Goal: Book appointment/travel/reservation

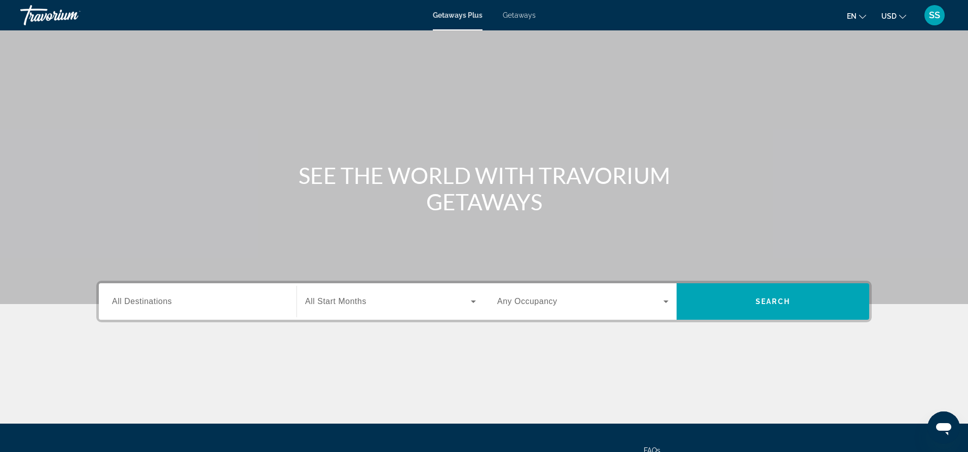
click at [523, 16] on span "Getaways" at bounding box center [519, 15] width 33 height 8
click at [456, 14] on span "Getaways Plus" at bounding box center [457, 15] width 49 height 8
click at [184, 298] on input "Destination All Destinations" at bounding box center [197, 302] width 171 height 12
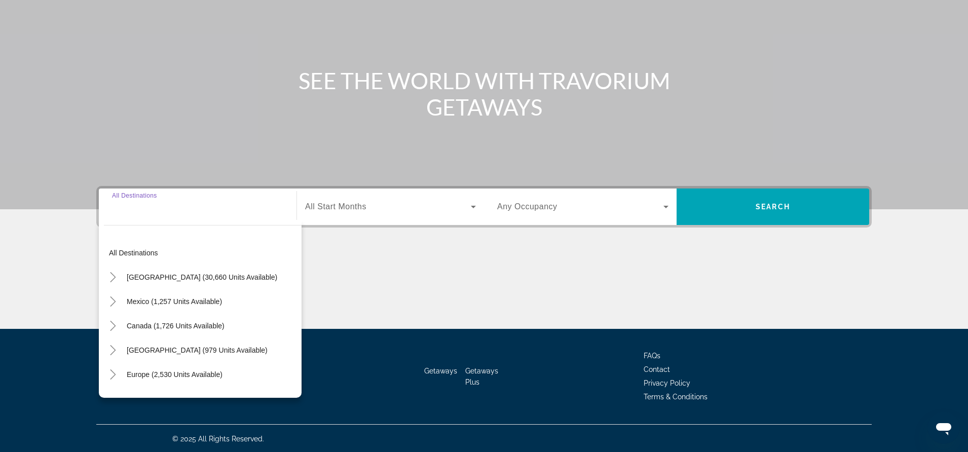
scroll to position [96, 0]
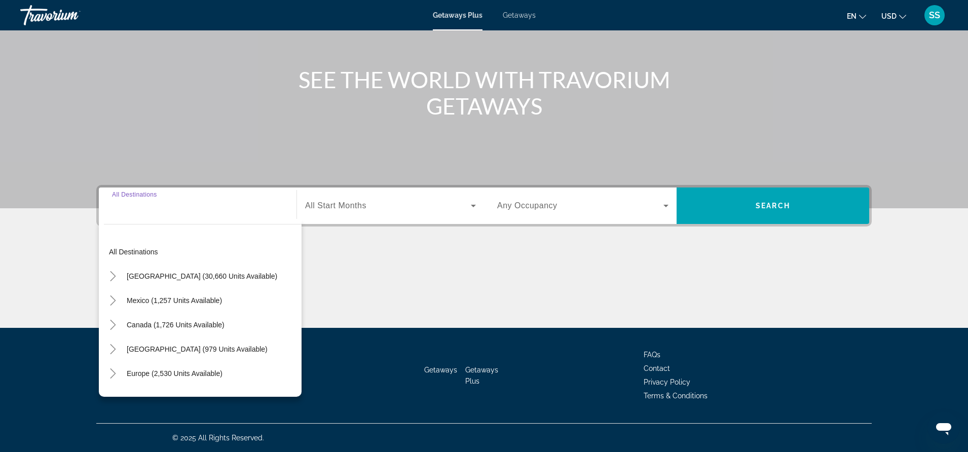
click at [184, 298] on span "Mexico (1,257 units available)" at bounding box center [174, 300] width 95 height 8
type input "**********"
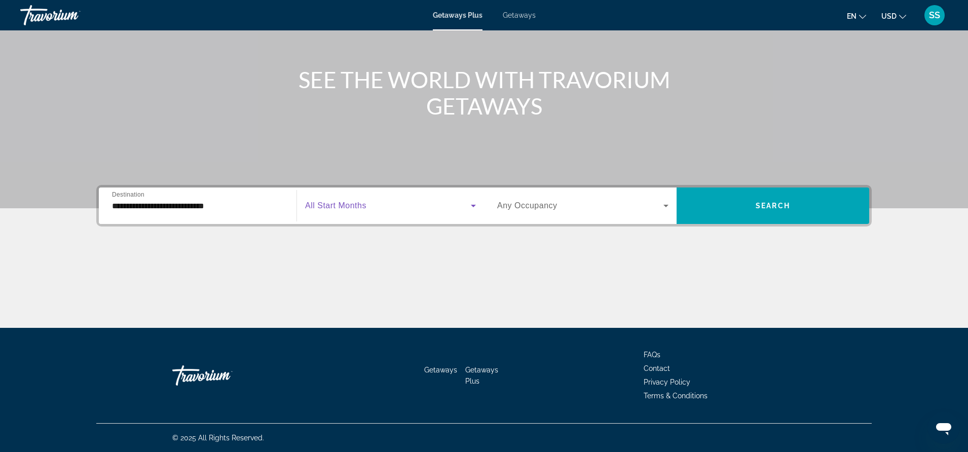
click at [365, 211] on span "Search widget" at bounding box center [388, 206] width 166 height 12
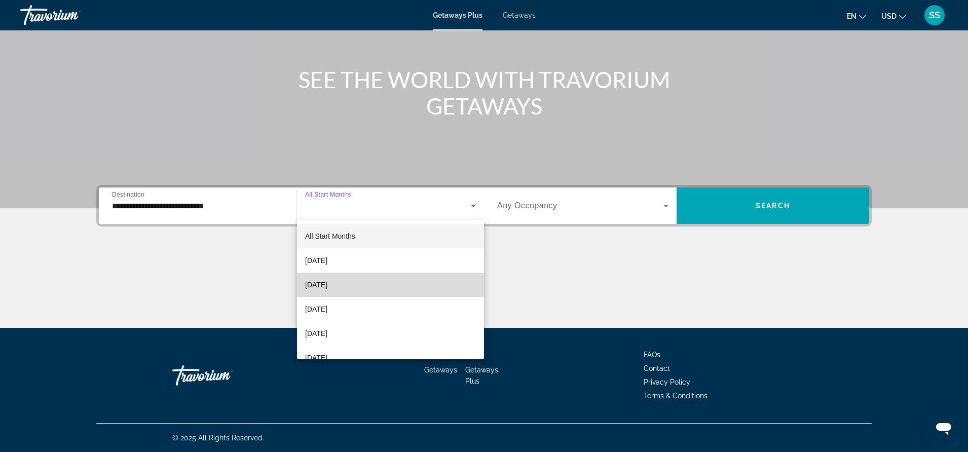
click at [364, 280] on mat-option "[DATE]" at bounding box center [390, 285] width 187 height 24
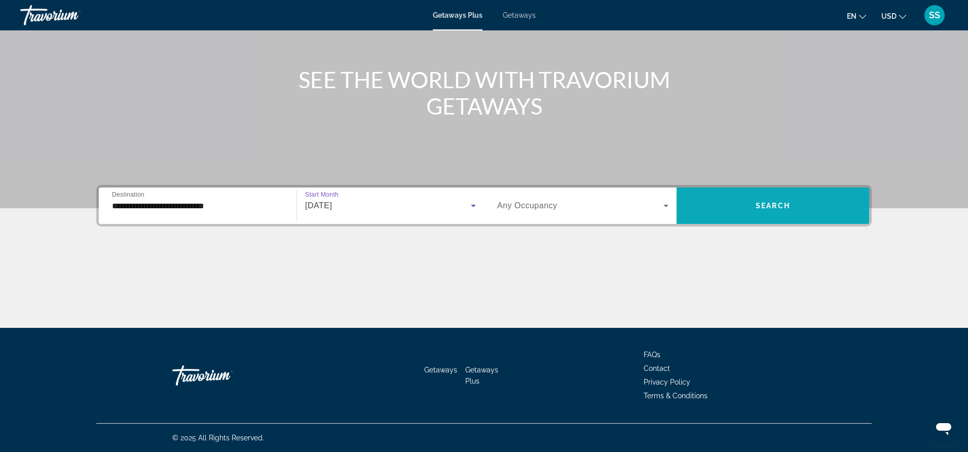
click at [836, 212] on span "Search widget" at bounding box center [772, 206] width 193 height 24
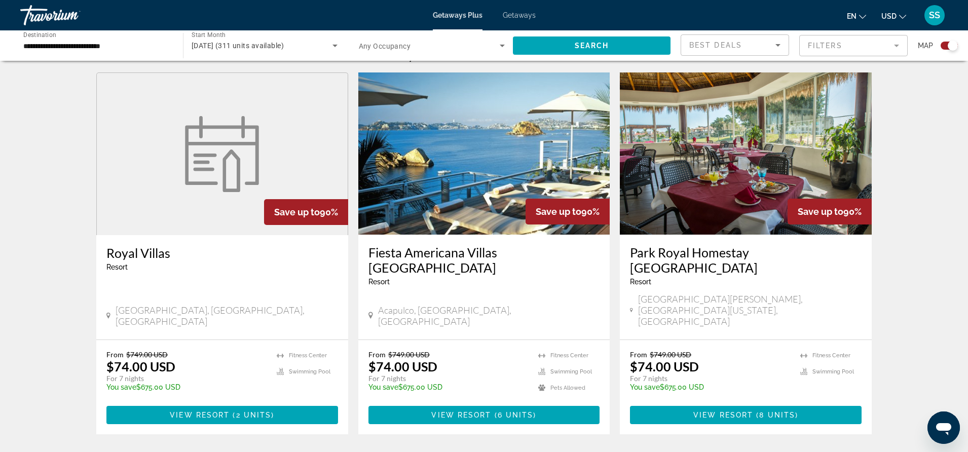
scroll to position [339, 0]
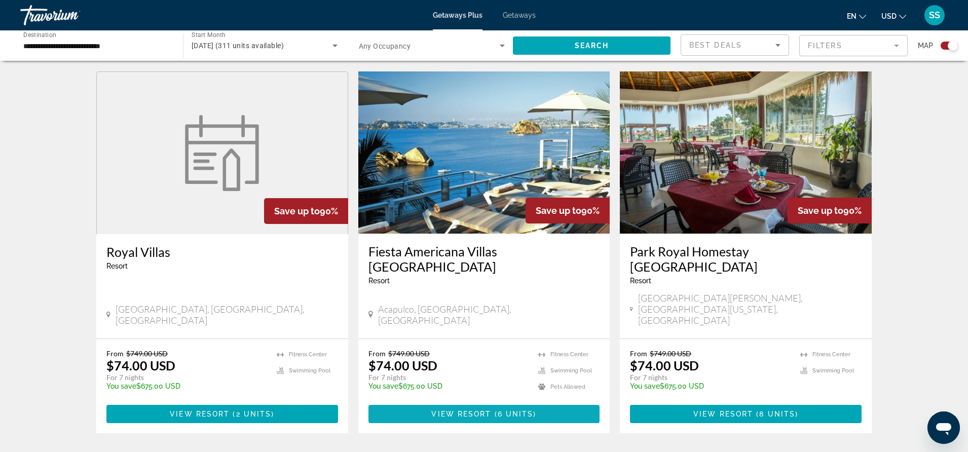
click at [476, 410] on span "View Resort" at bounding box center [461, 414] width 60 height 8
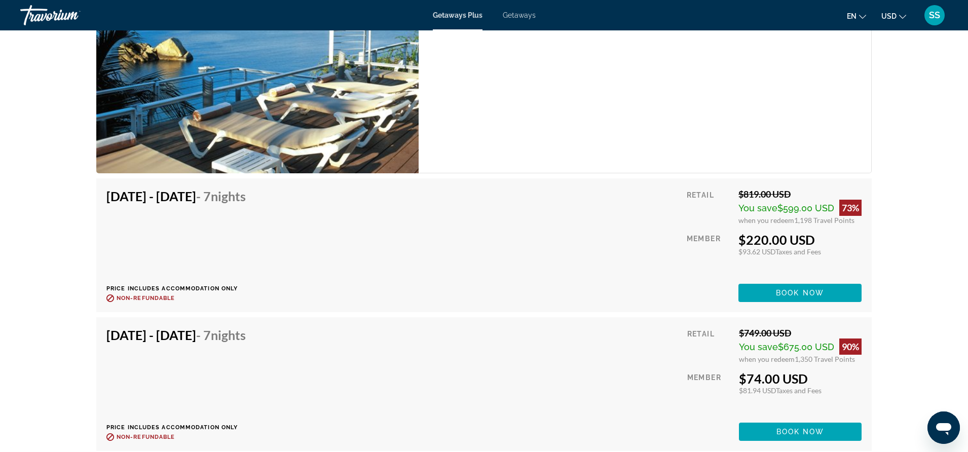
scroll to position [1963, 0]
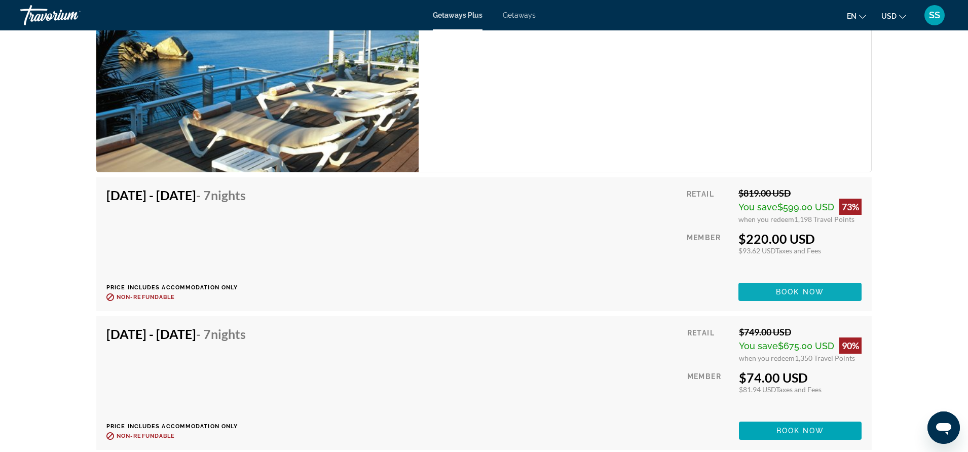
click at [790, 303] on span "Main content" at bounding box center [799, 292] width 123 height 24
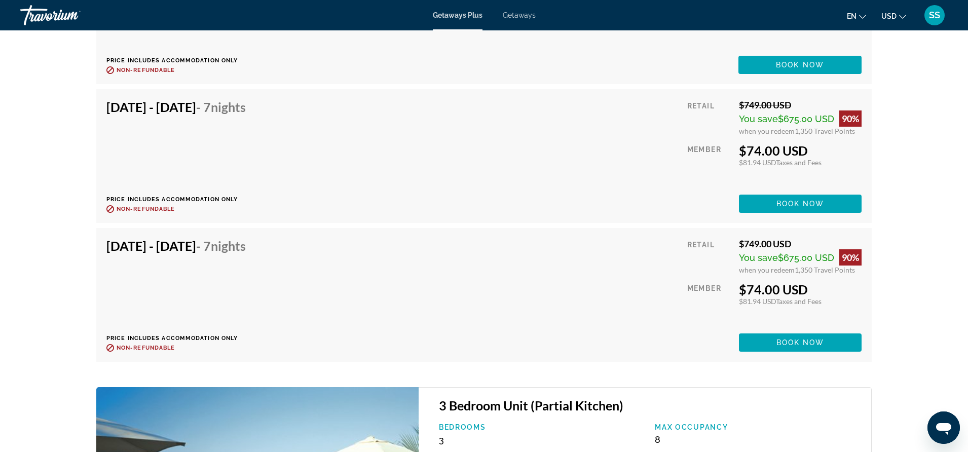
scroll to position [2191, 0]
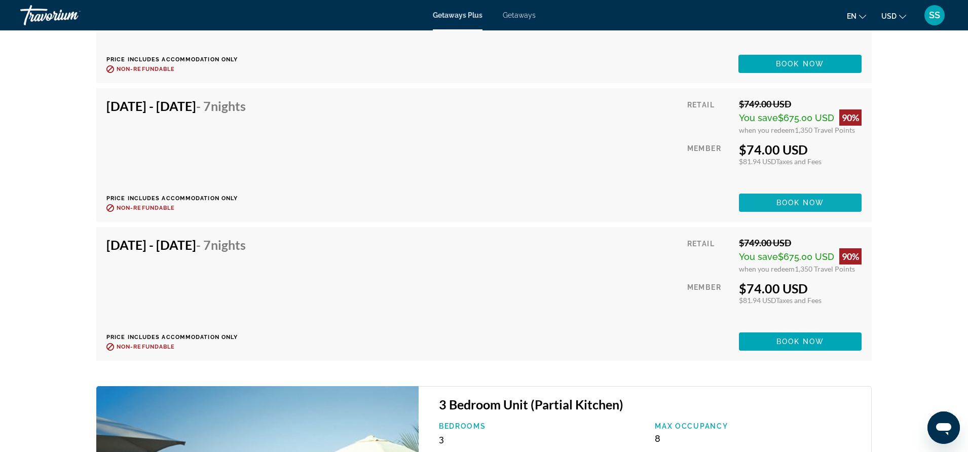
click at [808, 205] on span "Book now" at bounding box center [800, 203] width 48 height 8
